Goal: Transaction & Acquisition: Obtain resource

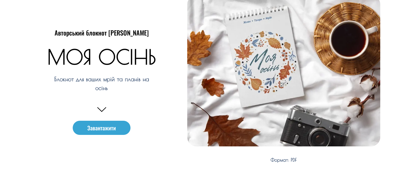
scroll to position [27, 0]
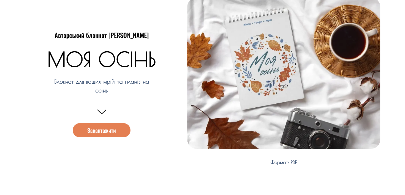
click at [111, 130] on span "Завантажити" at bounding box center [101, 130] width 29 height 6
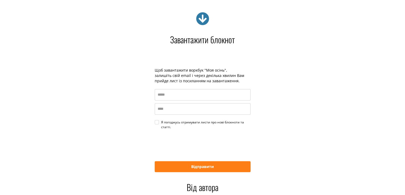
scroll to position [831, 0]
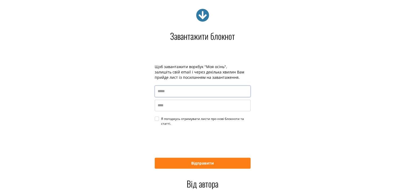
click at [179, 92] on input "email" at bounding box center [203, 90] width 96 height 11
click at [158, 90] on input "email" at bounding box center [203, 90] width 96 height 11
type input "*"
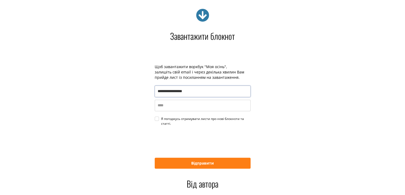
type input "**********"
click at [164, 105] on input "name" at bounding box center [203, 104] width 96 height 11
type input "*"
drag, startPoint x: 158, startPoint y: 119, endPoint x: 163, endPoint y: 131, distance: 12.8
click at [161, 119] on div "Я погоджусь отримувати листи про нові блокноти та статті." at bounding box center [206, 121] width 90 height 10
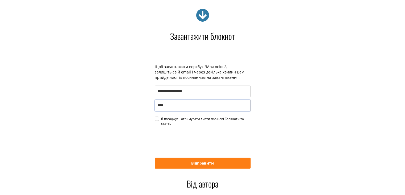
type input "****"
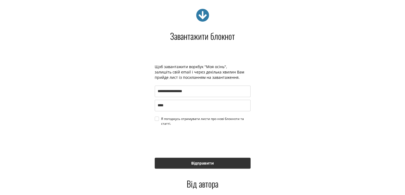
click at [199, 163] on button "Відправити" at bounding box center [203, 162] width 96 height 11
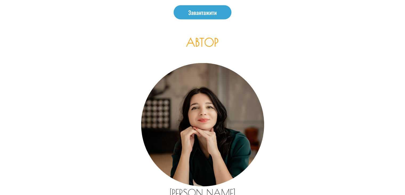
scroll to position [1151, 0]
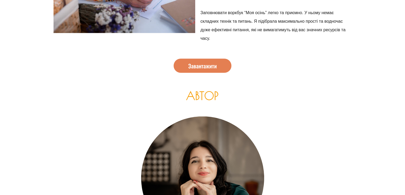
click at [196, 68] on span "Завантажити" at bounding box center [202, 66] width 29 height 6
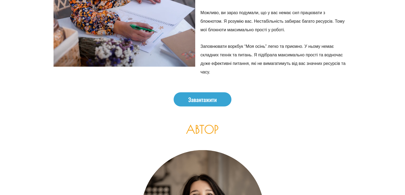
scroll to position [1177, 0]
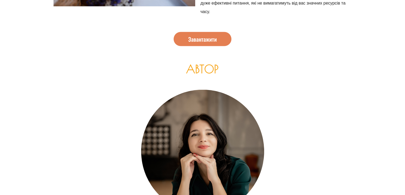
click at [212, 40] on span "Завантажити" at bounding box center [202, 39] width 29 height 6
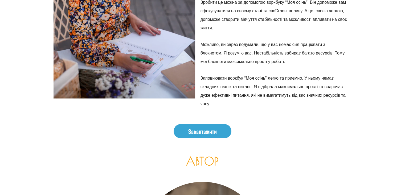
scroll to position [1085, 0]
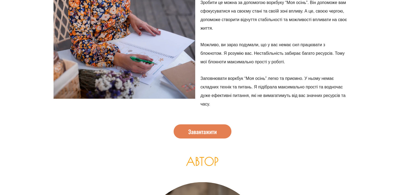
click at [213, 134] on span "Завантажити" at bounding box center [202, 131] width 29 height 6
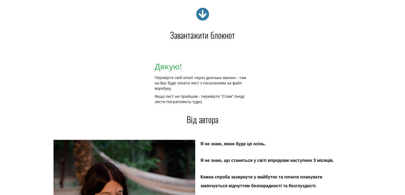
scroll to position [831, 0]
